Goal: Task Accomplishment & Management: Manage account settings

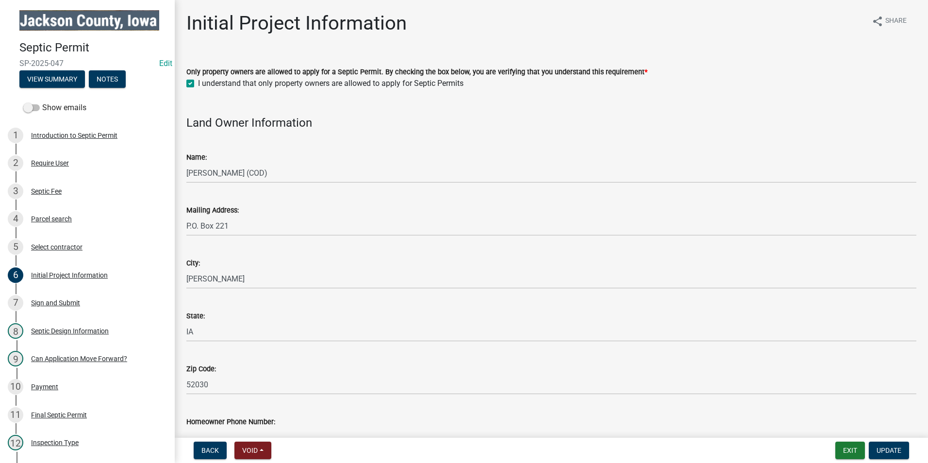
scroll to position [146, 0]
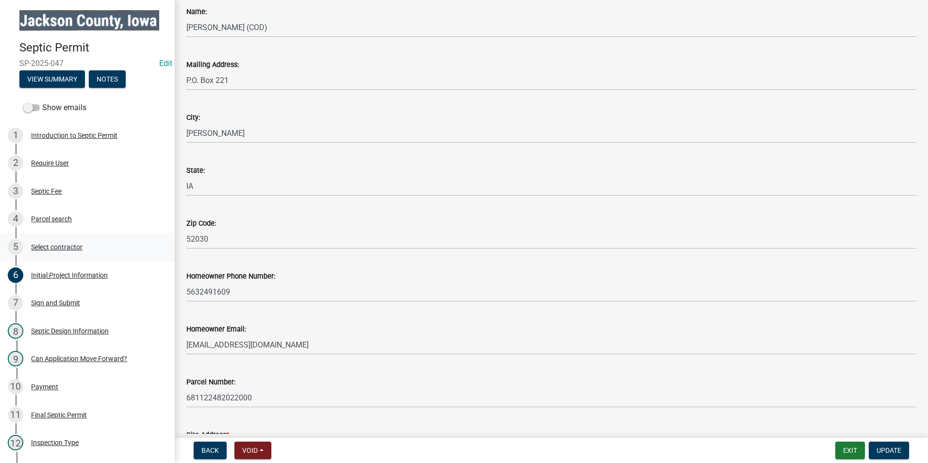
click at [67, 247] on div "Select contractor" at bounding box center [56, 247] width 51 height 7
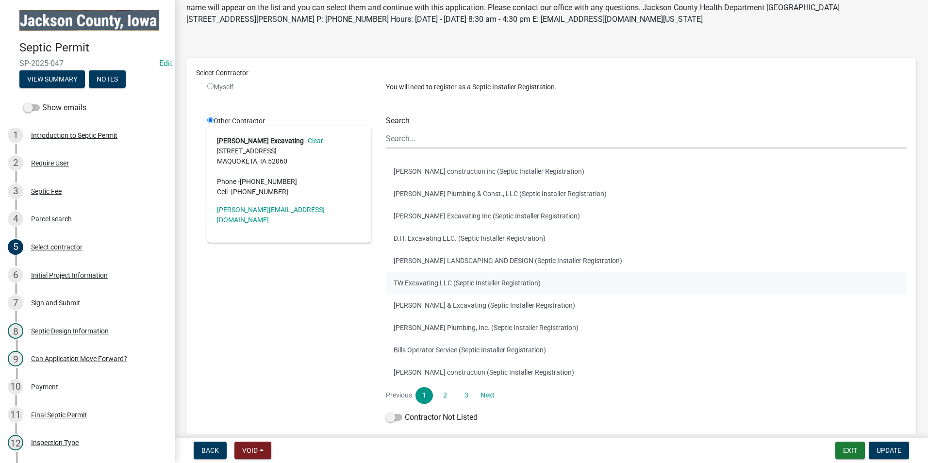
scroll to position [97, 0]
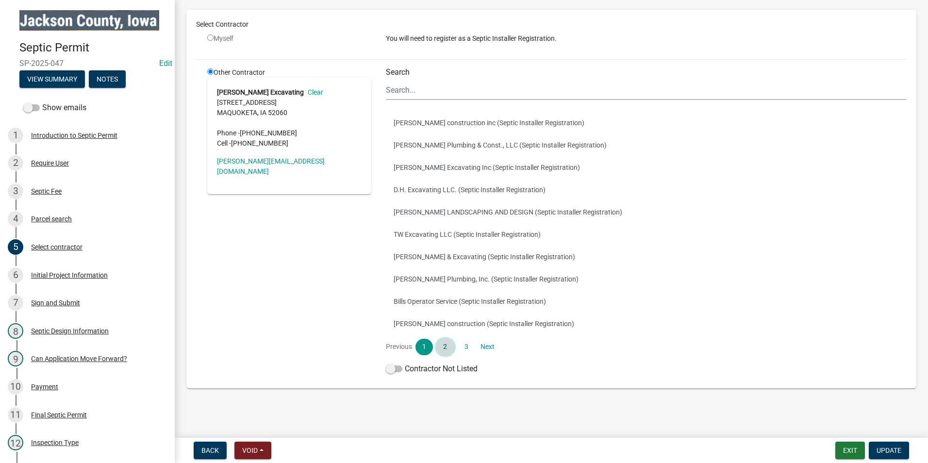
click at [445, 349] on link "2" at bounding box center [444, 347] width 17 height 17
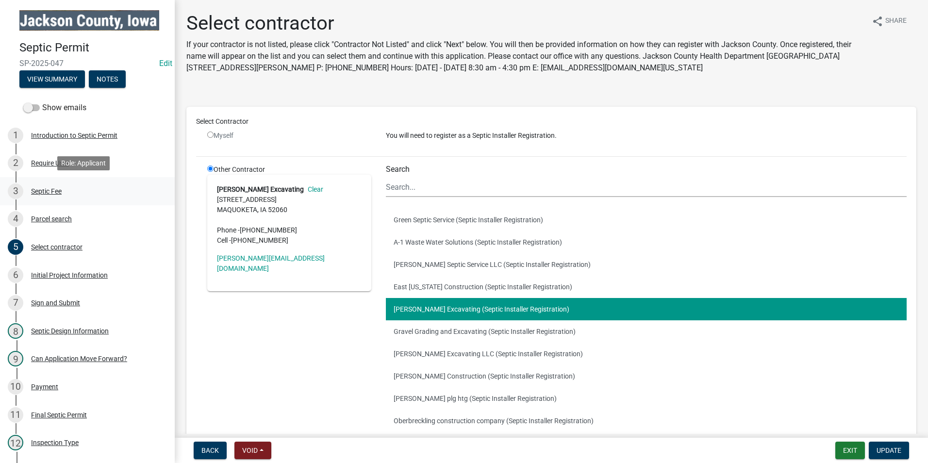
click at [32, 185] on div "3 Septic Fee" at bounding box center [83, 192] width 151 height 16
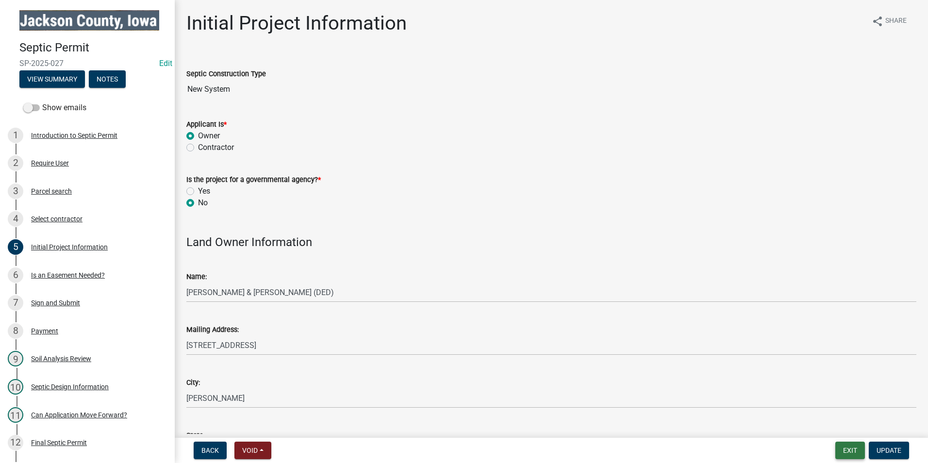
click at [850, 453] on button "Exit" at bounding box center [850, 450] width 30 height 17
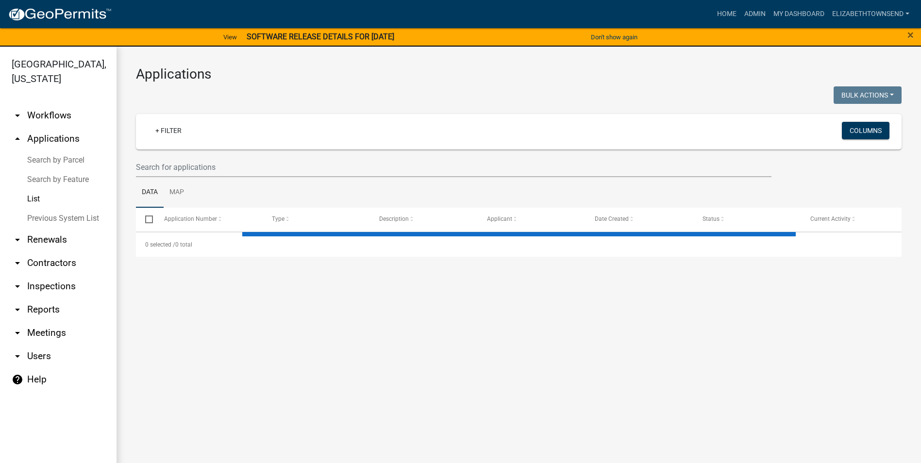
select select "3: 100"
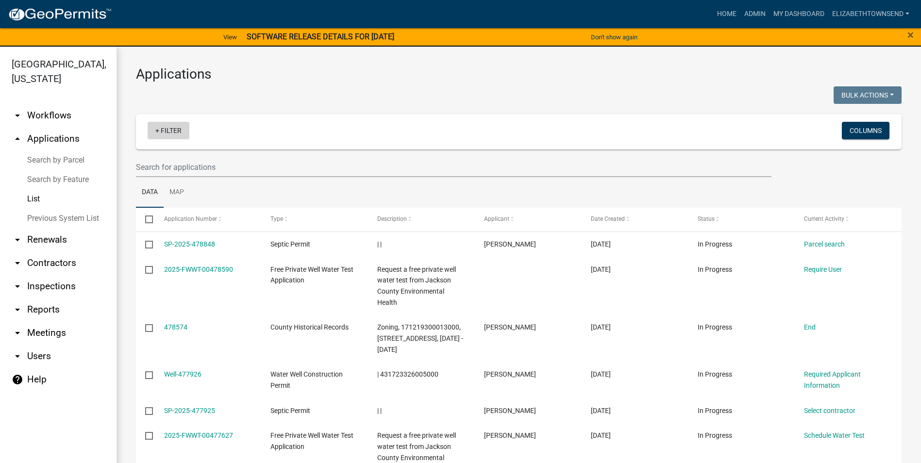
click at [169, 134] on link "+ Filter" at bounding box center [169, 130] width 42 height 17
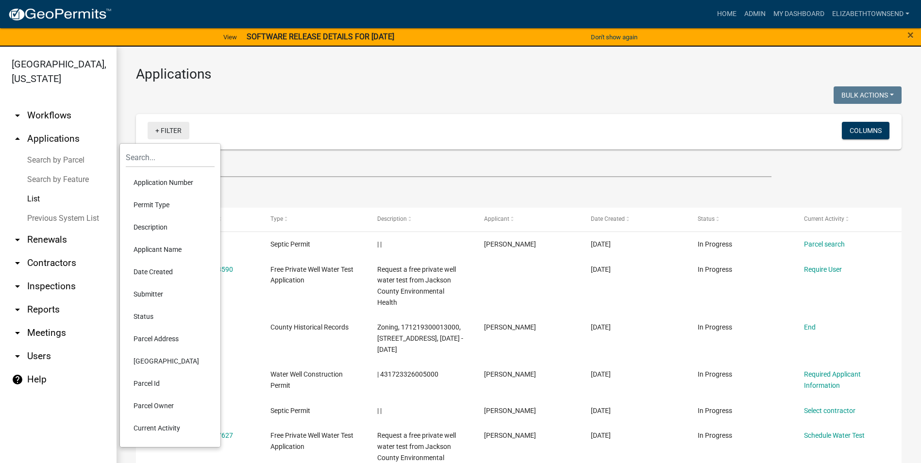
click at [165, 128] on link "+ Filter" at bounding box center [169, 130] width 42 height 17
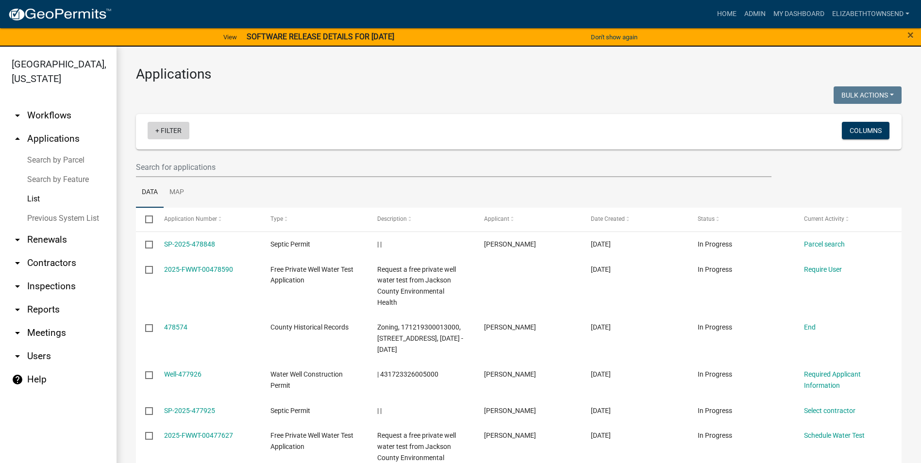
click at [165, 128] on link "+ Filter" at bounding box center [169, 130] width 42 height 17
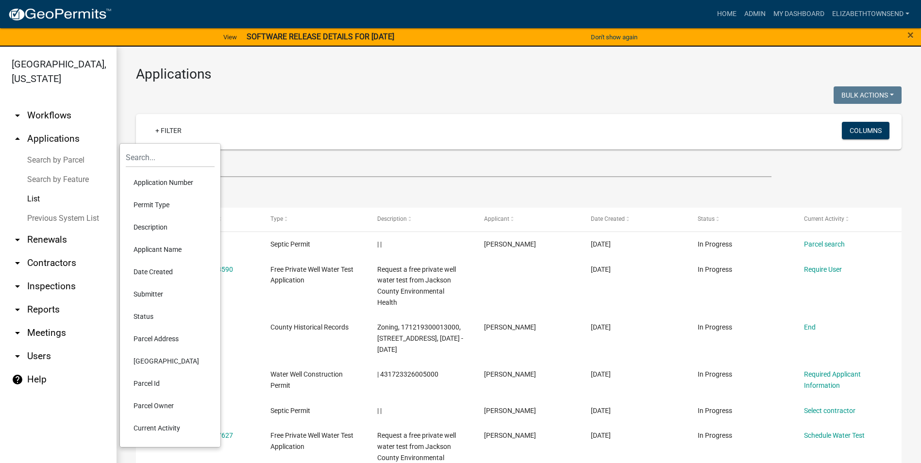
click at [161, 225] on li "Description" at bounding box center [170, 227] width 89 height 22
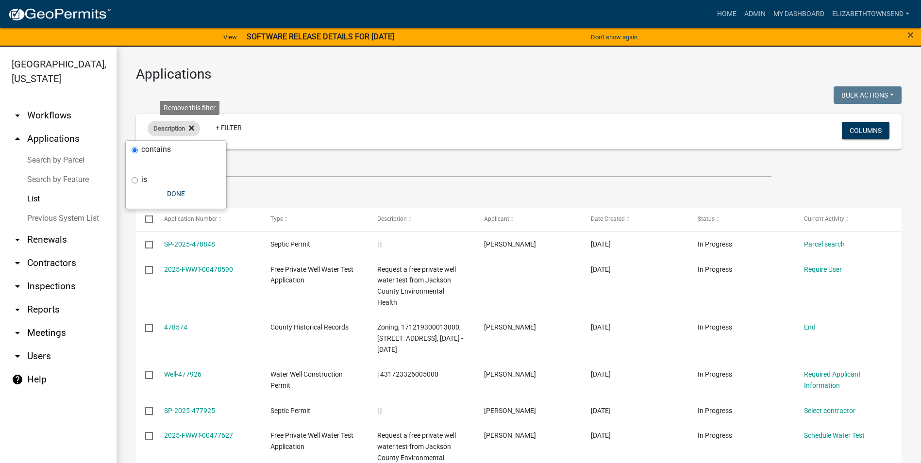
click at [193, 125] on icon at bounding box center [191, 128] width 5 height 8
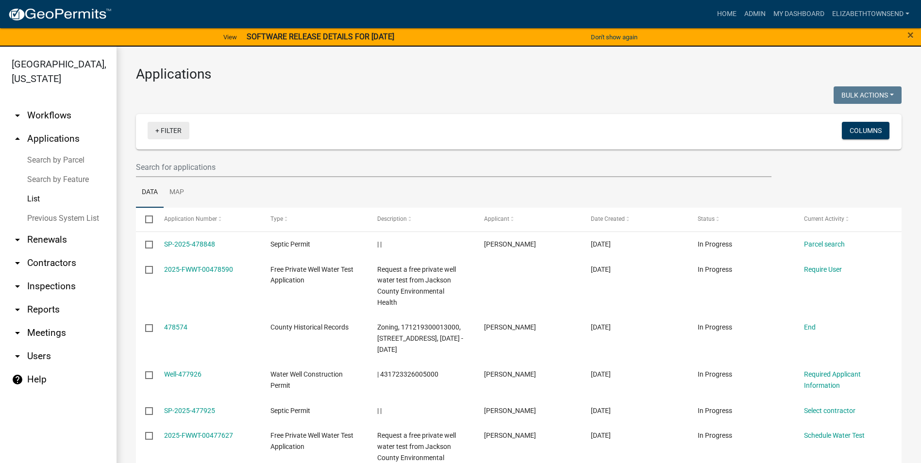
click at [167, 131] on link "+ Filter" at bounding box center [169, 130] width 42 height 17
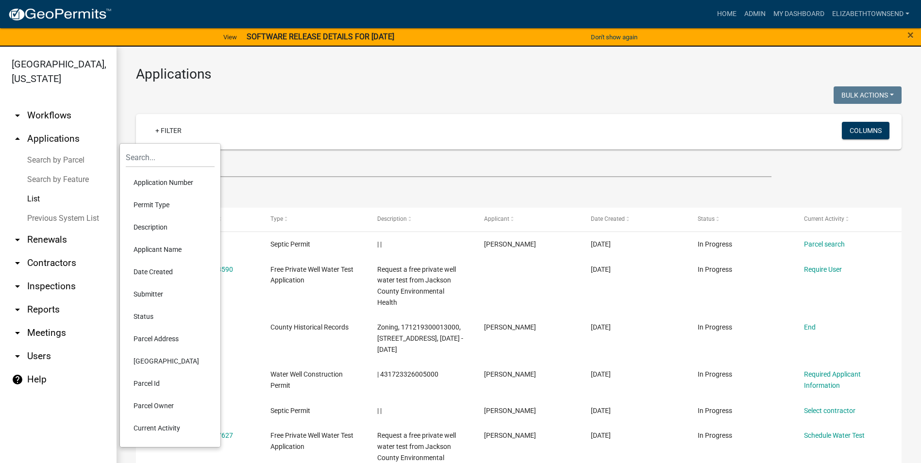
click at [168, 202] on li "Permit Type" at bounding box center [170, 205] width 89 height 22
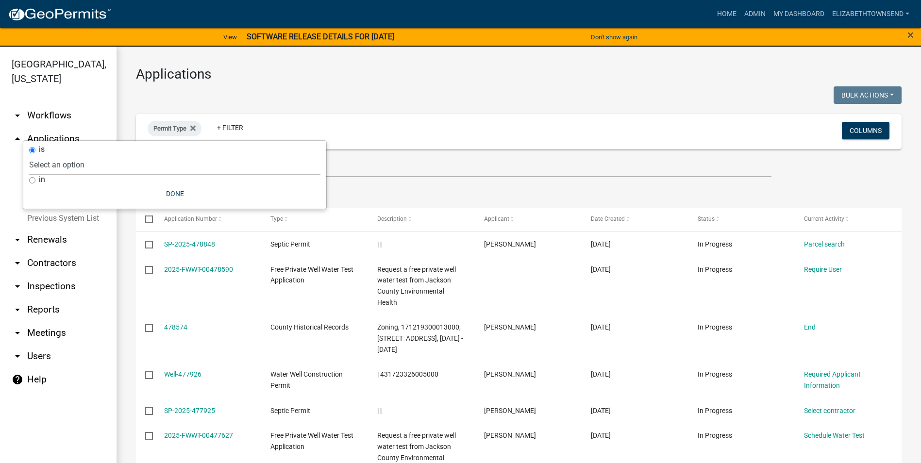
click at [123, 165] on select "Select an option County Historical Records DRAFT - Ag-Exempt Verification DRAFT…" at bounding box center [174, 165] width 291 height 20
select select "7458610e-52f0-410f-94ea-34730edab4a9"
click at [89, 155] on select "Select an option County Historical Records DRAFT - Ag-Exempt Verification DRAFT…" at bounding box center [174, 165] width 291 height 20
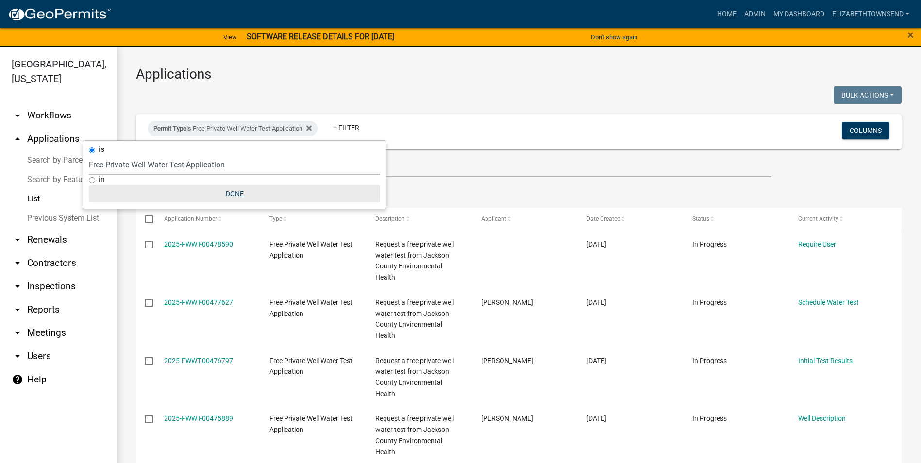
click at [236, 191] on button "Done" at bounding box center [234, 193] width 291 height 17
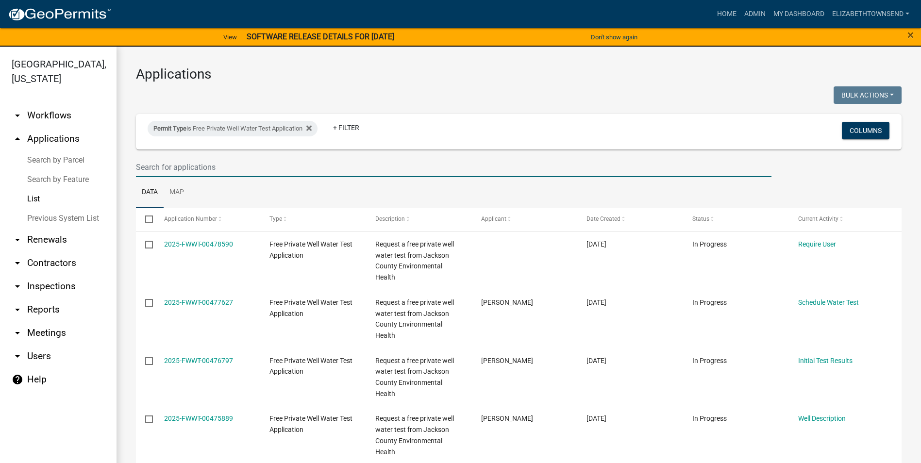
click at [213, 168] on input "text" at bounding box center [453, 167] width 635 height 20
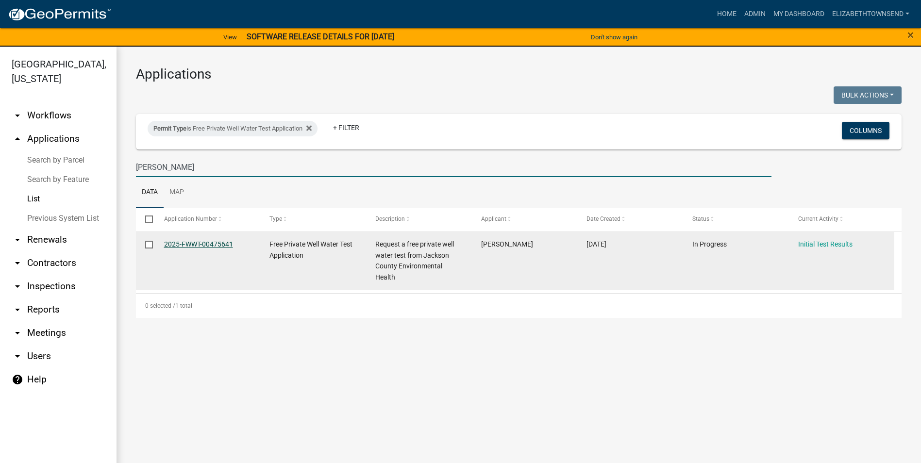
type input "veach"
click at [192, 244] on link "2025-FWWT-00475641" at bounding box center [198, 244] width 69 height 8
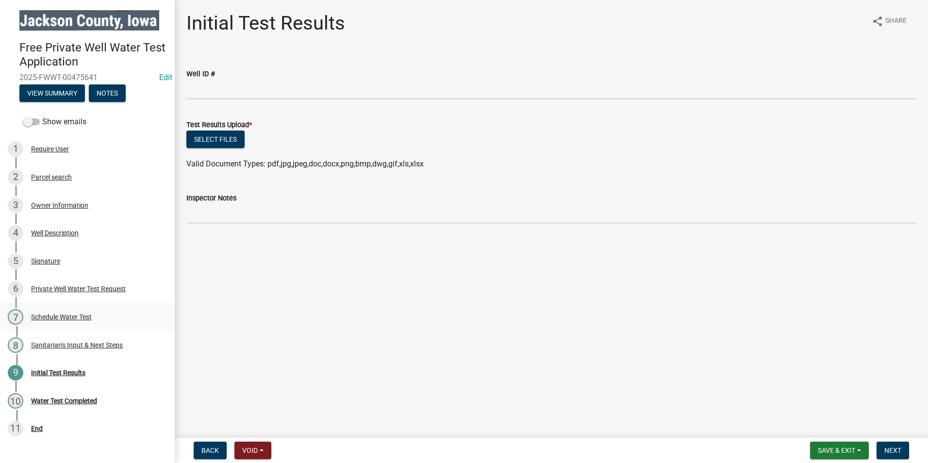
click at [66, 316] on div "Schedule Water Test" at bounding box center [61, 317] width 61 height 7
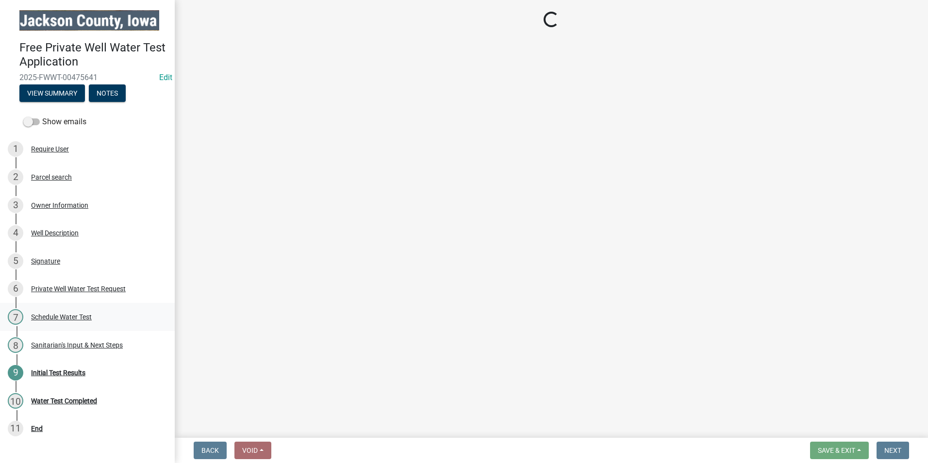
select select "a3873a1b-6e26-41c8-b1e9-189df5d0ae8c"
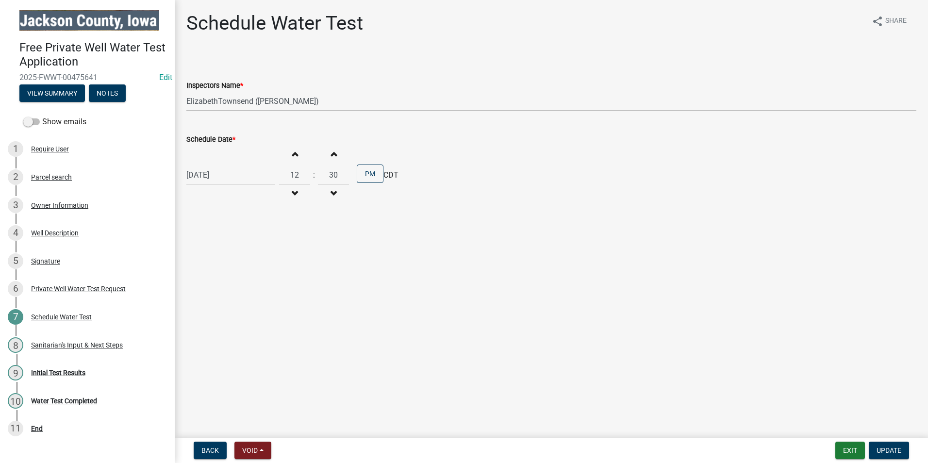
click at [239, 176] on div "09/17/2025" at bounding box center [230, 175] width 89 height 20
select select "9"
select select "2025"
click at [200, 288] on div "29" at bounding box center [196, 289] width 16 height 16
type input "09/29/2025"
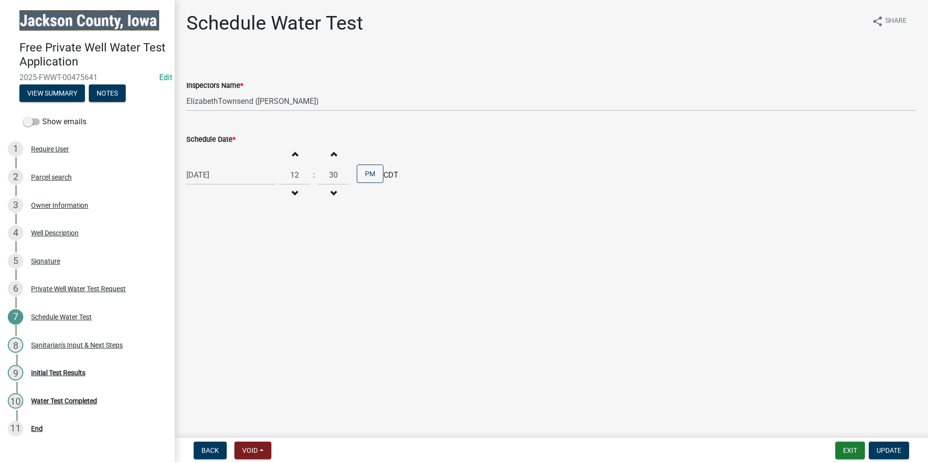
click at [287, 193] on button "Decrement hours" at bounding box center [294, 193] width 20 height 17
click at [292, 192] on span "button" at bounding box center [294, 194] width 5 height 8
type input "10"
click at [886, 448] on span "Update" at bounding box center [889, 451] width 25 height 8
